Goal: Find specific page/section: Find specific page/section

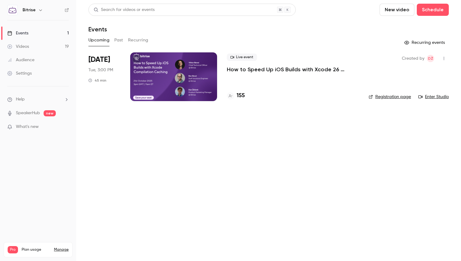
click at [121, 39] on button "Past" at bounding box center [118, 40] width 9 height 10
